Goal: Check status: Check status

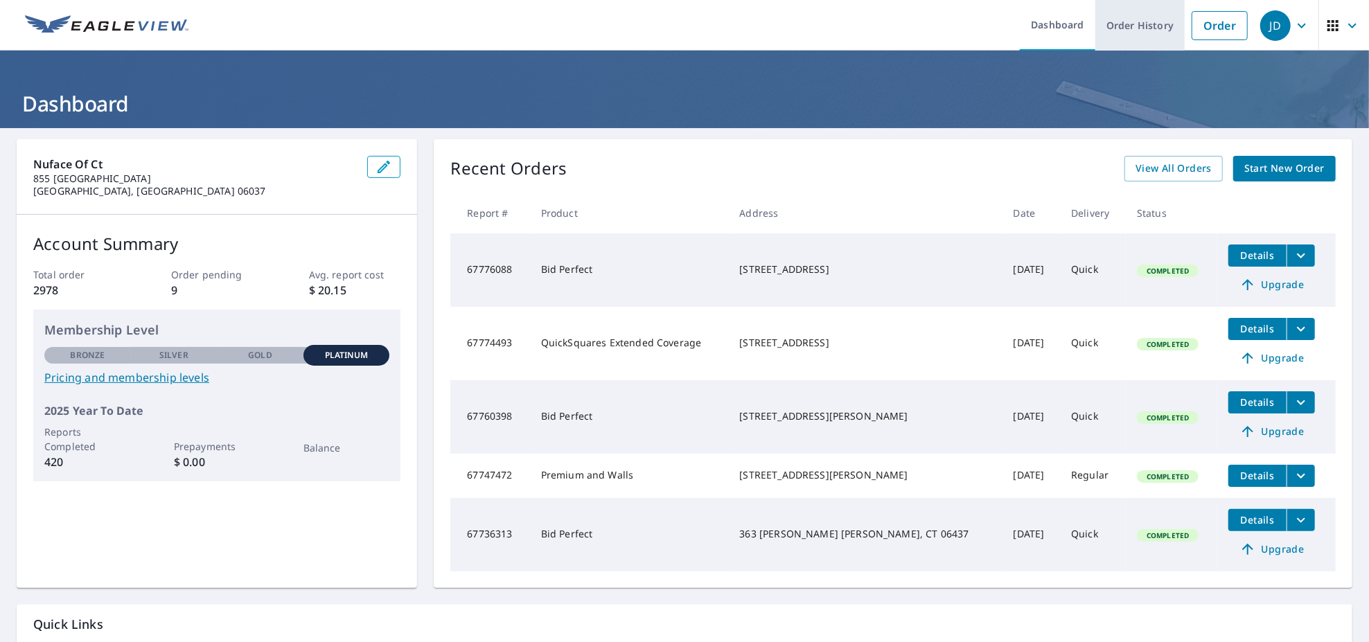
click at [1142, 30] on link "Order History" at bounding box center [1139, 25] width 89 height 51
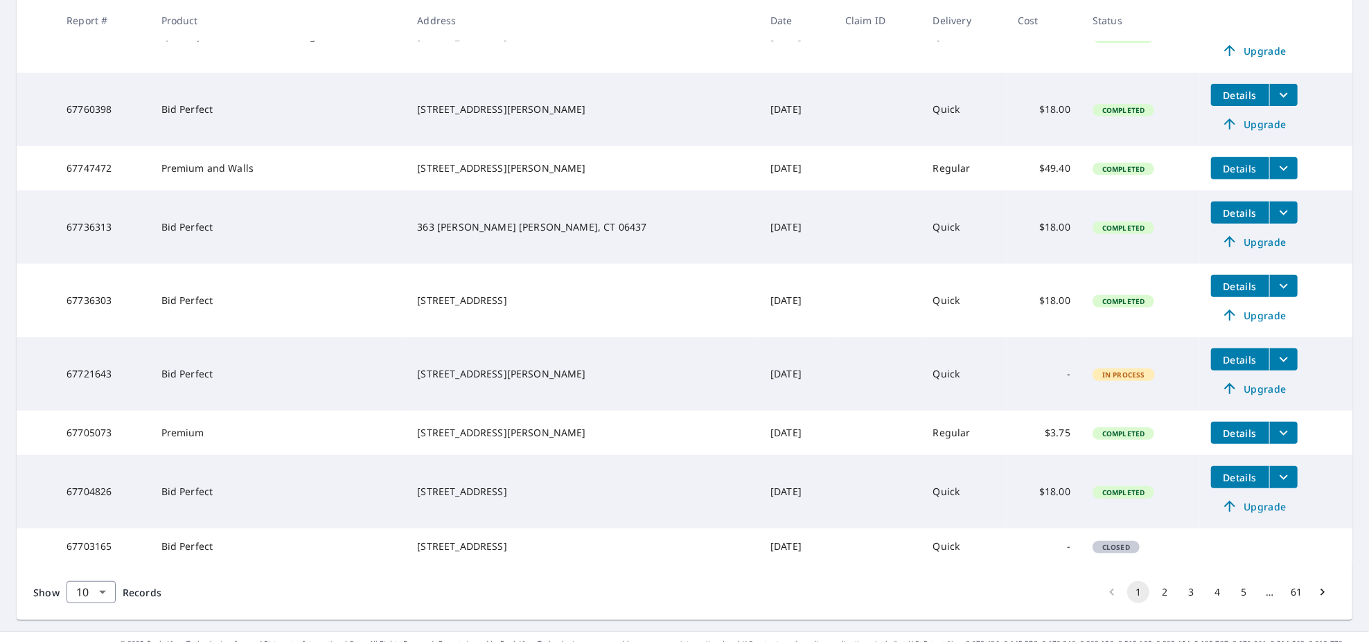
scroll to position [433, 0]
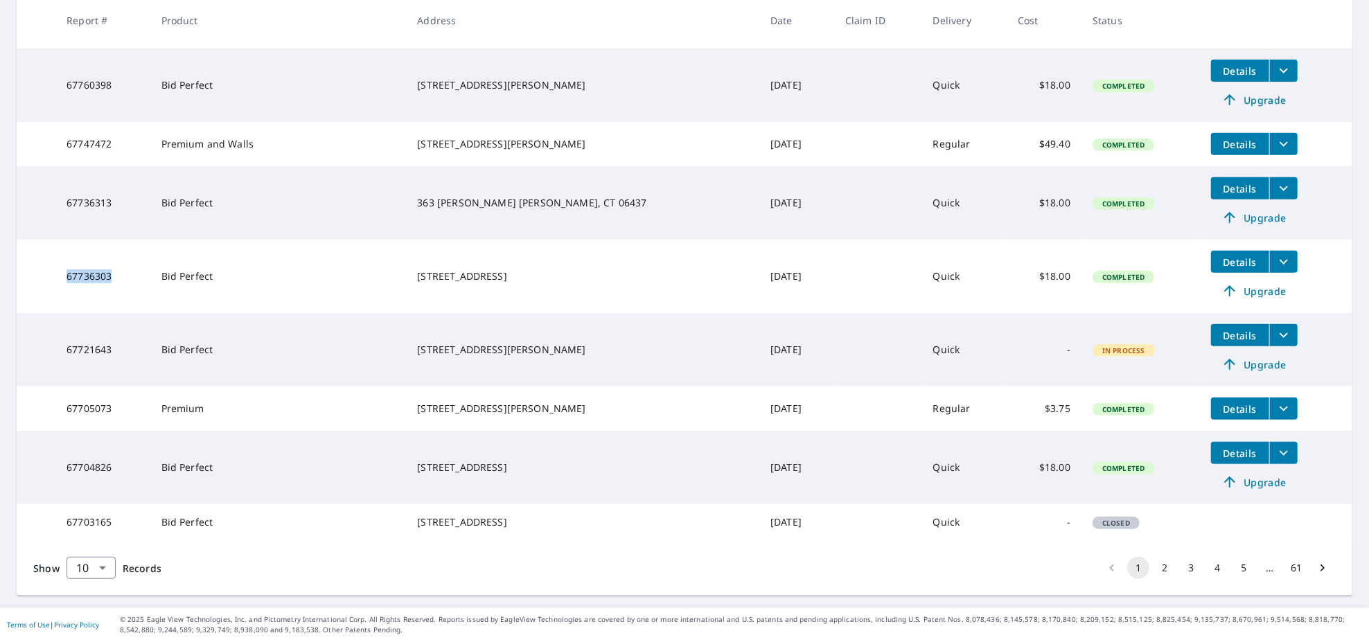
drag, startPoint x: 114, startPoint y: 253, endPoint x: 58, endPoint y: 256, distance: 56.2
click at [58, 256] on td "67736303" at bounding box center [102, 276] width 94 height 73
drag, startPoint x: 119, startPoint y: 184, endPoint x: 71, endPoint y: 186, distance: 47.9
click at [71, 186] on td "67736313" at bounding box center [102, 202] width 94 height 73
copy td "67736313"
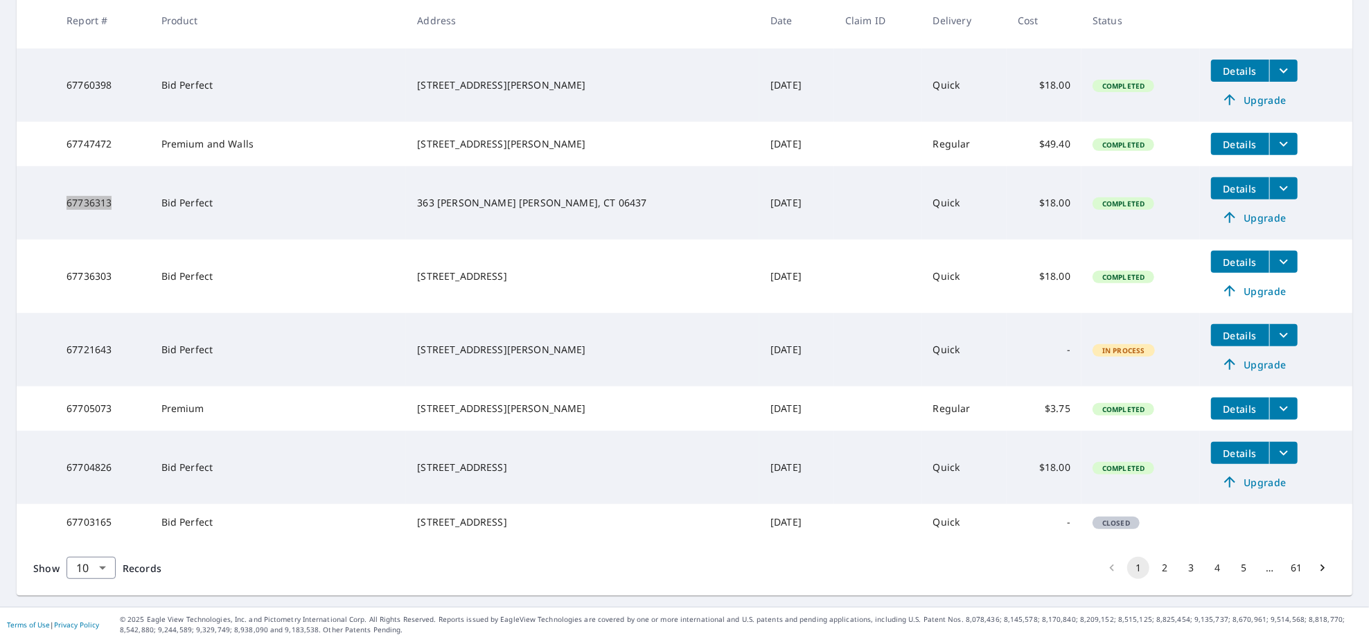
scroll to position [0, 0]
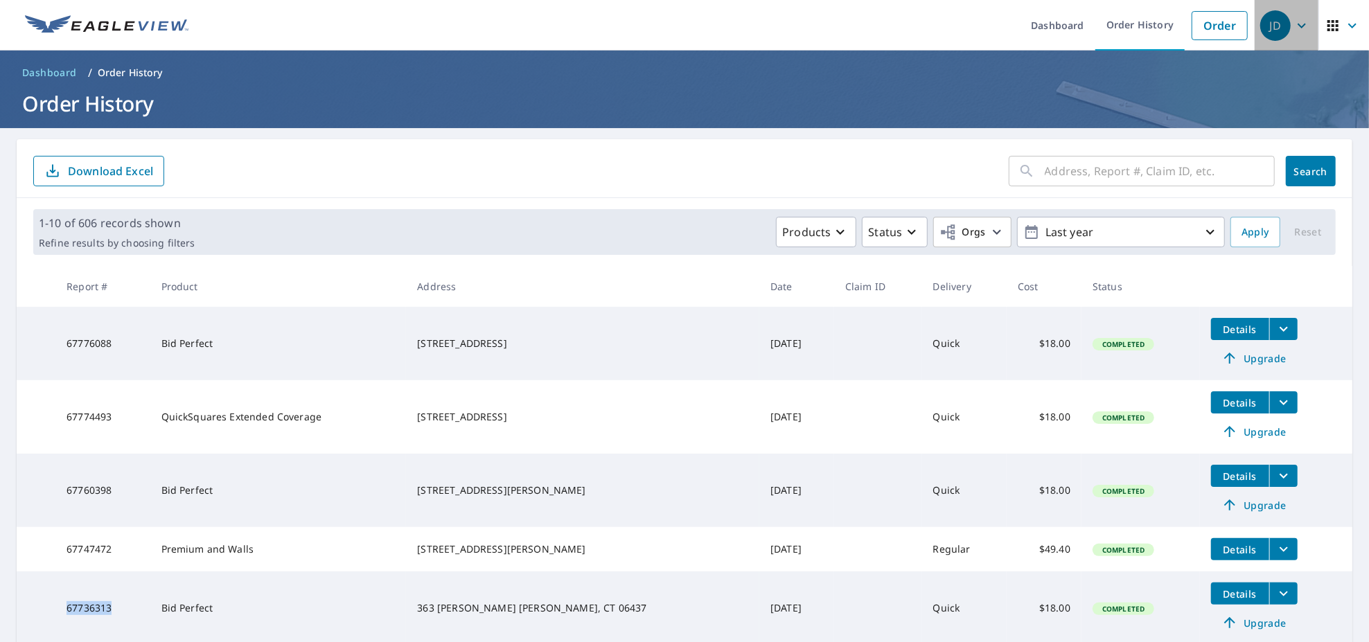
click at [1296, 24] on icon "button" at bounding box center [1302, 25] width 17 height 17
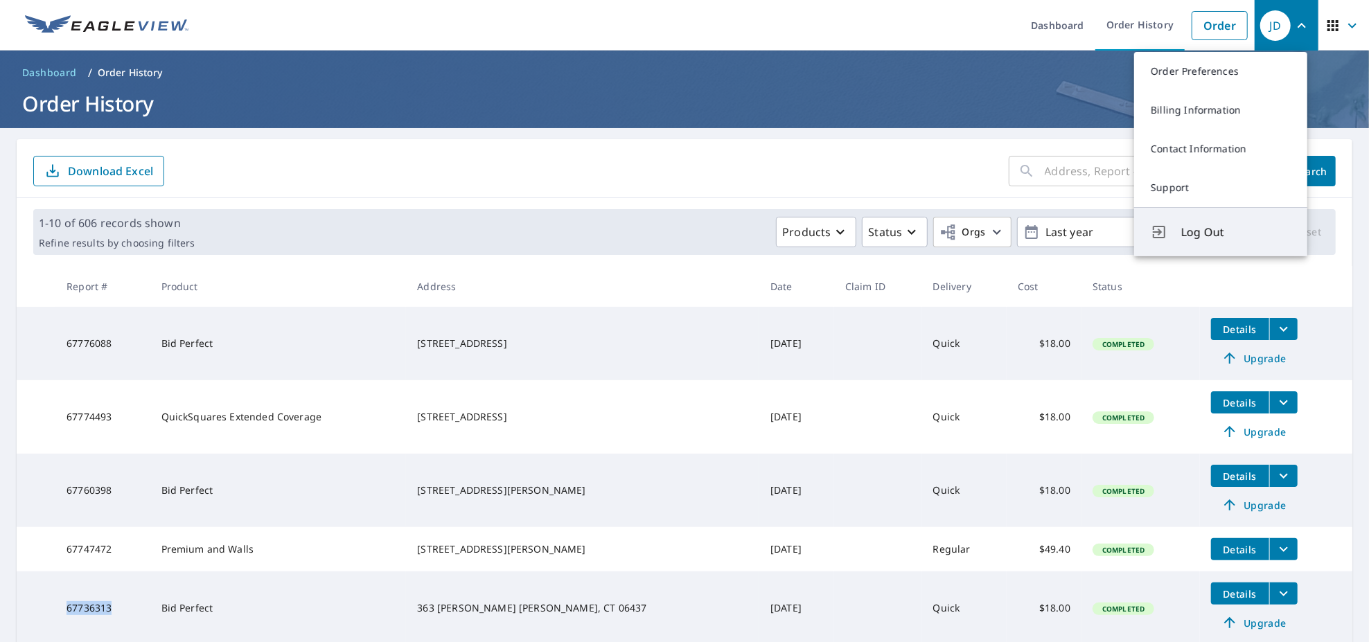
click at [1201, 231] on span "Log Out" at bounding box center [1235, 232] width 109 height 17
